Goal: Communication & Community: Ask a question

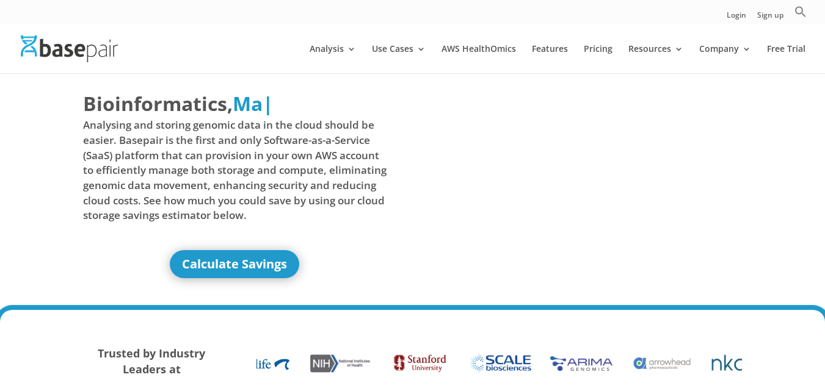
click at [411, 272] on div "Bioinformatics, Delivered Made Simple Accelerated Federated Ma | Analysing and …" at bounding box center [412, 186] width 659 height 227
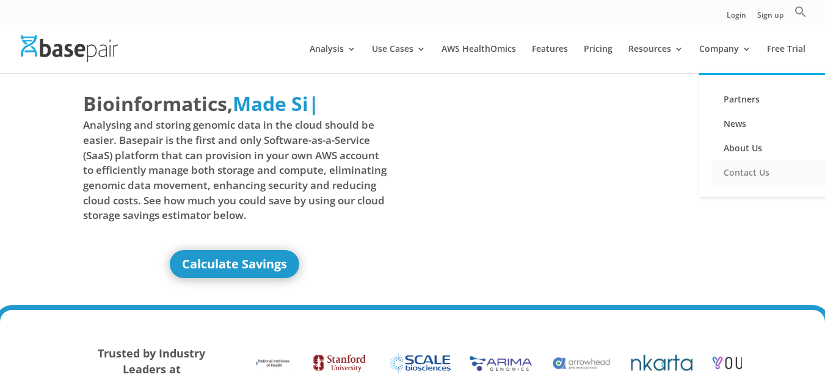
click at [735, 167] on link "Contact Us" at bounding box center [772, 173] width 122 height 24
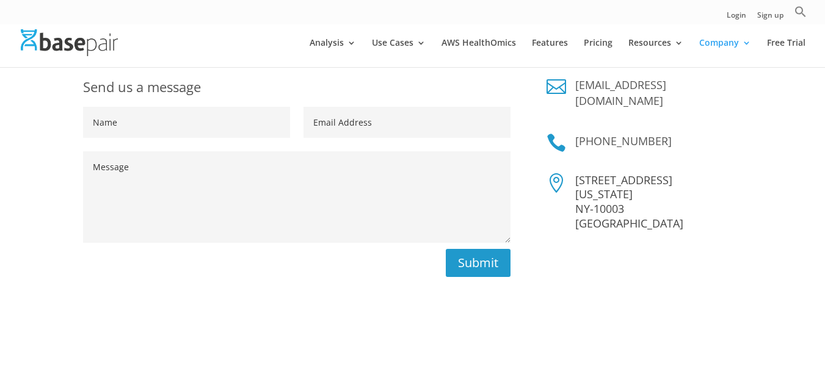
click at [151, 115] on input "Name" at bounding box center [186, 122] width 207 height 31
type input "Elena Clancy"
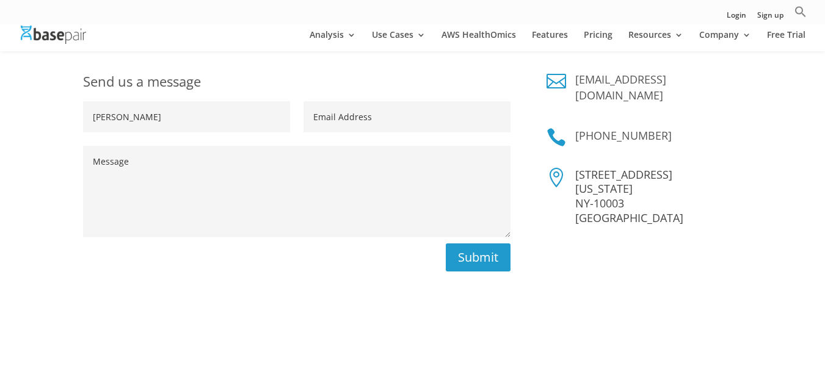
click at [397, 125] on input "Email Address" at bounding box center [406, 116] width 207 height 31
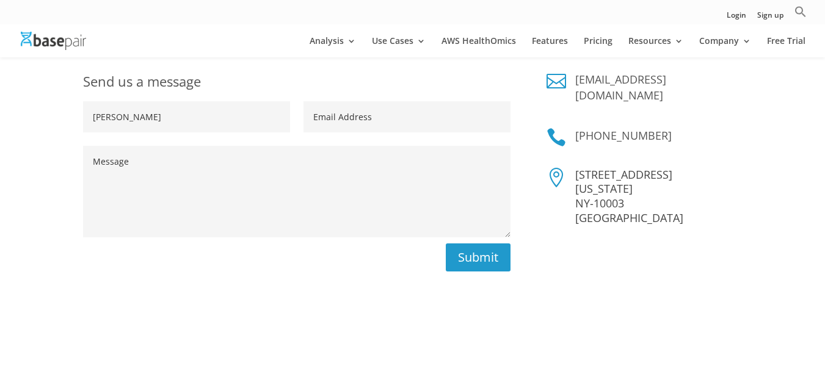
type input "biosimilars@speakatconferences.com"
click at [265, 301] on div "Send us a message Name Elena Clancy Email Address biosimilars@speakatconference…" at bounding box center [412, 236] width 659 height 362
click at [176, 192] on textarea "Message" at bounding box center [296, 192] width 427 height 92
paste textarea "The World Congress on Biologics and Biosimilars offers an exceptional platform …"
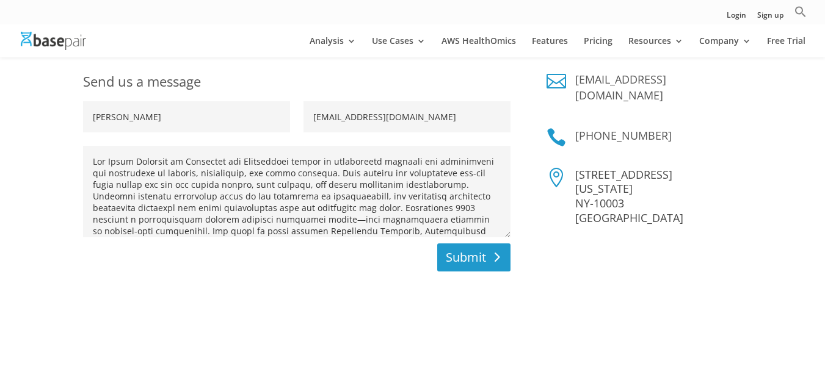
scroll to position [173, 0]
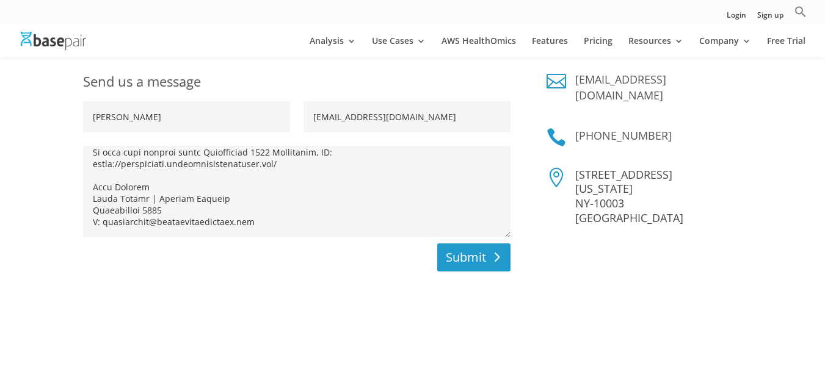
type textarea "The World Congress on Biologics and Biosimilars offers an exceptional platform …"
click at [473, 264] on button "Submit" at bounding box center [473, 258] width 73 height 28
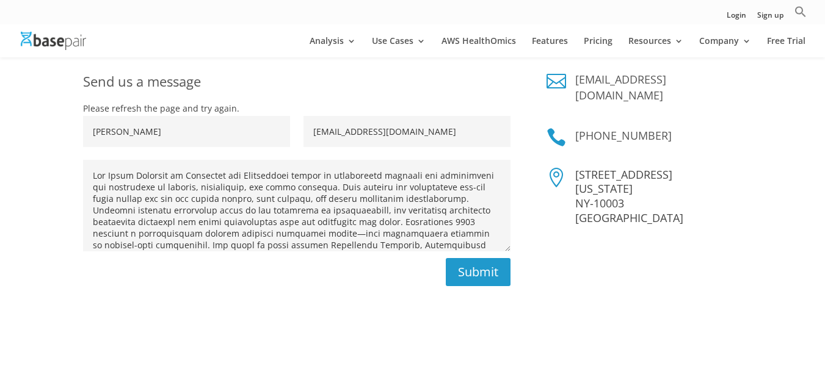
click at [322, 266] on form "Name Elena Clancy Email Address biosimilars@speakatconferences.com Message Subm…" at bounding box center [290, 201] width 440 height 170
click at [446, 268] on button "Submit" at bounding box center [473, 272] width 73 height 28
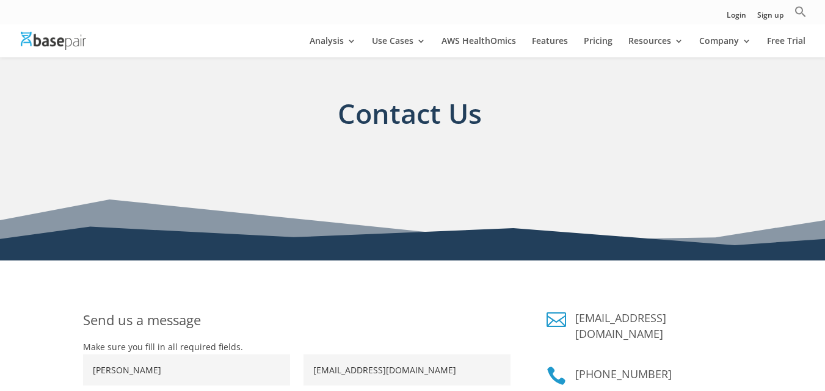
scroll to position [183, 0]
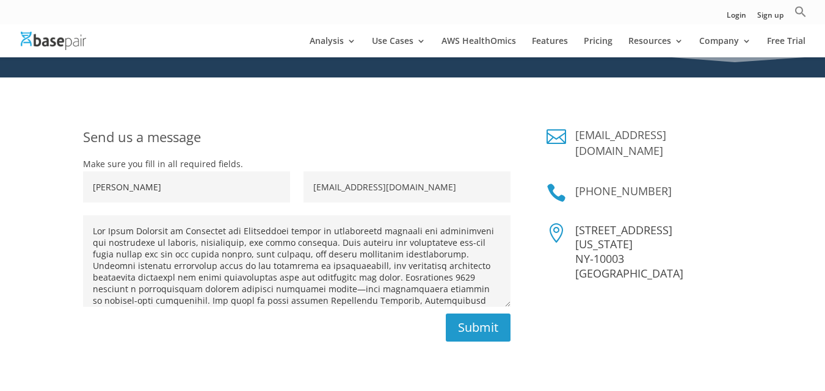
click at [356, 192] on input "biosimilars@speakatconferences.com" at bounding box center [406, 187] width 207 height 31
click at [196, 181] on input "Elena Clancy" at bounding box center [186, 187] width 207 height 31
type input "Elena Clancy"
click at [394, 189] on input "biosimilars@speakatconferences.com" at bounding box center [406, 187] width 207 height 31
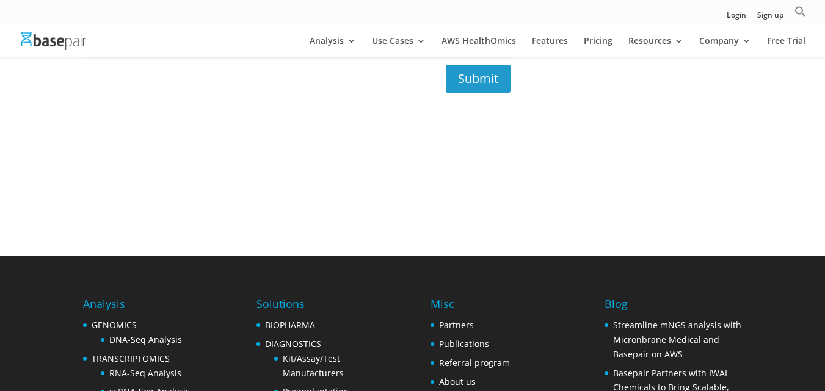
scroll to position [366, 0]
